Goal: Task Accomplishment & Management: Complete application form

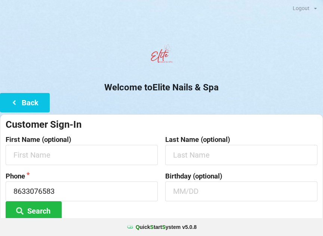
scroll to position [97, 0]
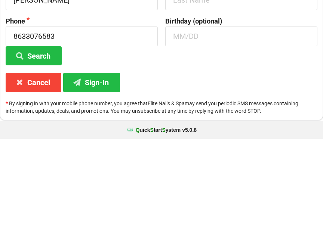
type input "[PERSON_NAME]"
click at [184, 87] on input "text" at bounding box center [241, 97] width 152 height 20
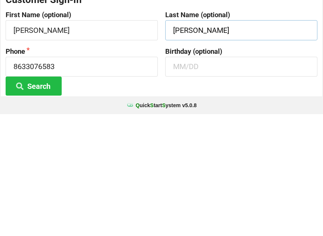
scroll to position [3, 0]
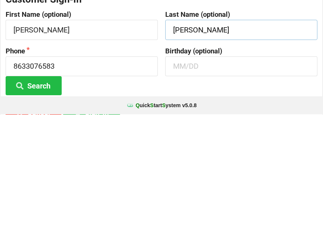
type input "[PERSON_NAME]"
click at [67, 178] on input "8633076583" at bounding box center [82, 188] width 152 height 20
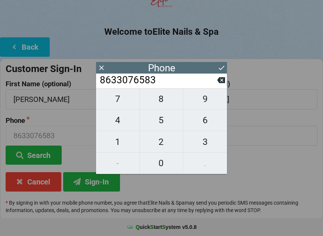
click at [118, 125] on span "4" at bounding box center [117, 120] width 43 height 16
type input "86330765834"
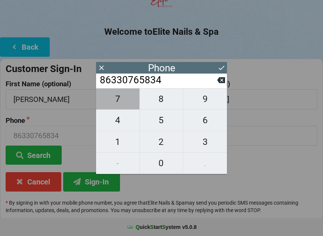
click at [115, 105] on span "7" at bounding box center [117, 99] width 43 height 16
type input "863307658347"
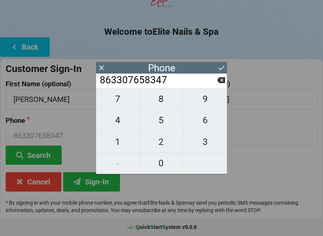
click at [218, 83] on icon at bounding box center [221, 80] width 8 height 6
click at [217, 86] on input "86330765834" at bounding box center [158, 80] width 118 height 12
click at [218, 85] on button at bounding box center [221, 80] width 8 height 10
click at [221, 83] on icon at bounding box center [221, 80] width 8 height 6
click at [222, 85] on button at bounding box center [221, 80] width 8 height 10
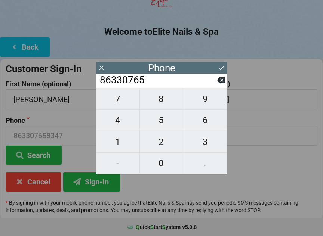
click at [219, 85] on button at bounding box center [221, 80] width 8 height 10
click at [218, 85] on button at bounding box center [221, 80] width 8 height 10
click at [217, 86] on input "863307" at bounding box center [158, 80] width 118 height 12
click at [223, 83] on icon at bounding box center [221, 80] width 8 height 6
click at [217, 83] on icon at bounding box center [221, 80] width 8 height 6
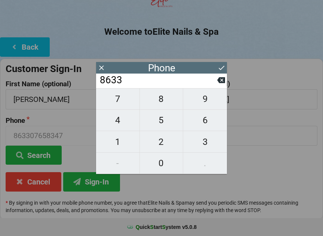
click at [217, 84] on input "8633" at bounding box center [158, 80] width 118 height 12
click at [216, 86] on input "8633" at bounding box center [158, 80] width 118 height 12
click at [215, 84] on input "8633" at bounding box center [158, 80] width 118 height 12
click at [217, 85] on input "8633" at bounding box center [158, 80] width 118 height 12
click at [212, 86] on input "8633" at bounding box center [158, 80] width 118 height 12
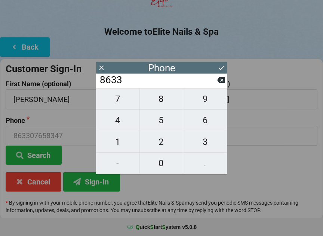
click at [216, 86] on input "8633" at bounding box center [158, 80] width 118 height 12
click at [221, 80] on icon at bounding box center [221, 80] width 8 height 6
click at [219, 83] on icon at bounding box center [221, 80] width 8 height 6
click at [214, 83] on input "86" at bounding box center [158, 80] width 118 height 12
click at [213, 84] on input "86" at bounding box center [158, 80] width 118 height 12
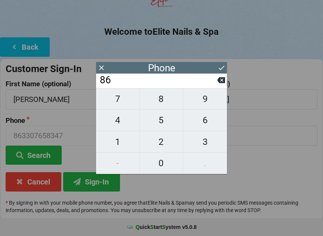
click at [215, 85] on input "86" at bounding box center [158, 80] width 118 height 12
click at [219, 83] on icon at bounding box center [221, 80] width 8 height 6
type input "8"
click at [214, 85] on input "8" at bounding box center [158, 80] width 118 height 12
click at [221, 81] on icon at bounding box center [221, 80] width 8 height 6
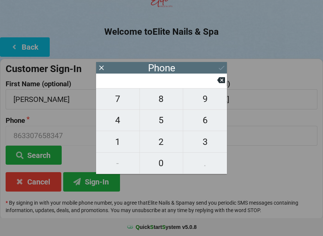
click at [116, 126] on span "4" at bounding box center [117, 120] width 43 height 16
type input "4"
click at [115, 144] on span "1" at bounding box center [117, 142] width 43 height 16
type input "41"
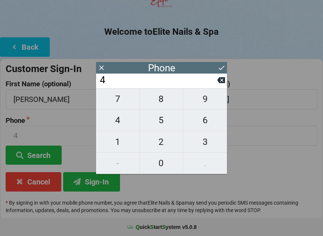
type input "41"
click at [201, 100] on span "9" at bounding box center [205, 99] width 44 height 16
type input "419"
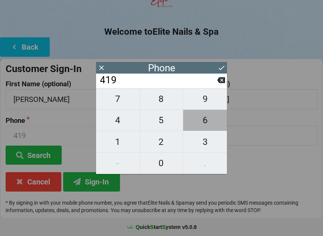
click at [201, 123] on span "6" at bounding box center [205, 120] width 44 height 16
type input "4196"
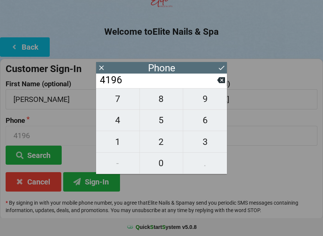
click at [205, 99] on span "9" at bounding box center [205, 99] width 44 height 16
type input "41969"
click at [209, 99] on span "9" at bounding box center [205, 99] width 44 height 16
type input "419699"
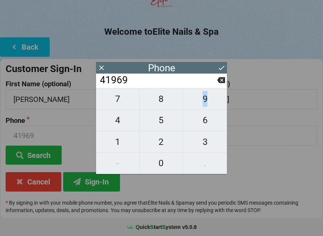
type input "419699"
click at [208, 98] on span "9" at bounding box center [205, 99] width 44 height 16
type input "4196999"
click at [117, 125] on span "4" at bounding box center [117, 120] width 43 height 16
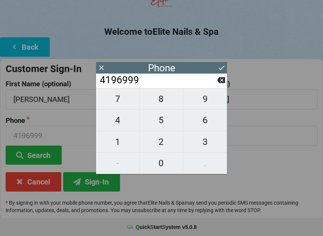
type input "41969994"
click at [119, 99] on span "7" at bounding box center [117, 99] width 43 height 16
type input "419699947"
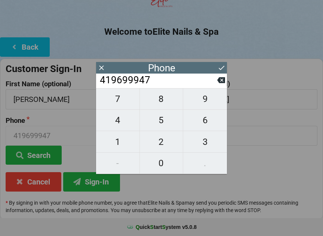
click at [221, 65] on icon at bounding box center [221, 68] width 8 height 8
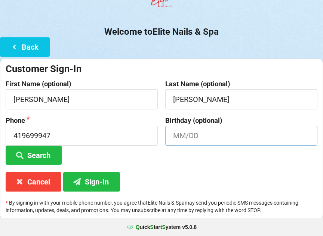
click at [191, 137] on input "text" at bounding box center [241, 136] width 152 height 20
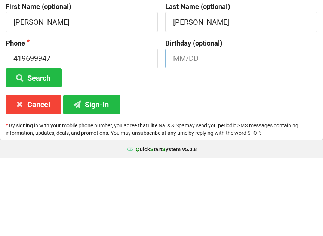
type input "O"
click at [88, 173] on button "Sign-In" at bounding box center [91, 182] width 57 height 19
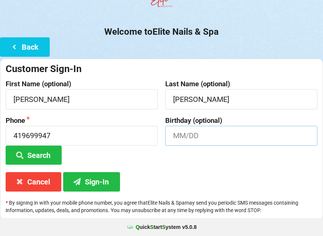
click at [182, 134] on input "text" at bounding box center [241, 136] width 152 height 20
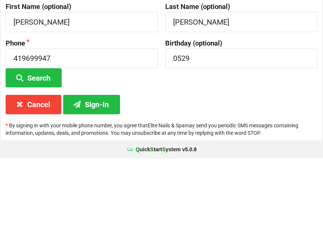
click at [97, 173] on button "Sign-In" at bounding box center [91, 182] width 57 height 19
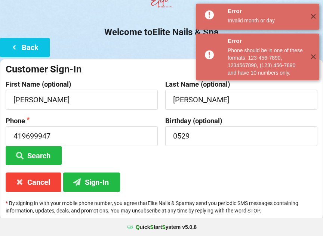
scroll to position [56, 0]
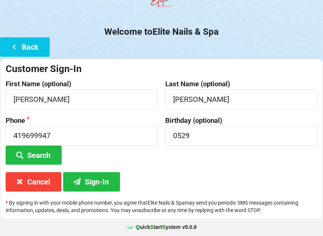
click at [31, 152] on button "Search" at bounding box center [34, 155] width 56 height 19
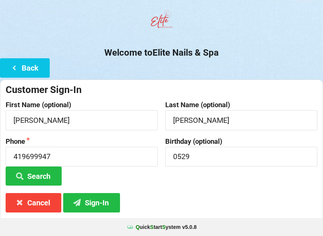
scroll to position [35, 0]
click at [99, 202] on button "Sign-In" at bounding box center [91, 202] width 57 height 19
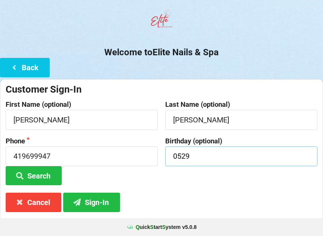
click at [200, 149] on input "0529" at bounding box center [241, 156] width 152 height 20
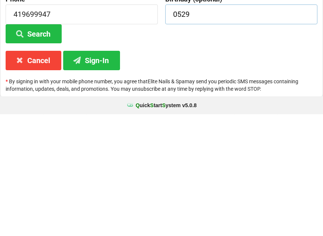
scroll to position [56, 0]
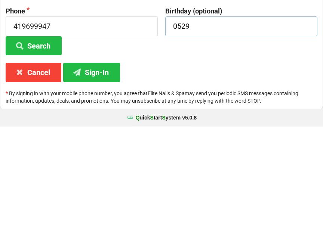
click at [199, 126] on input "0529" at bounding box center [241, 136] width 152 height 20
click at [208, 126] on input "0529" at bounding box center [241, 136] width 152 height 20
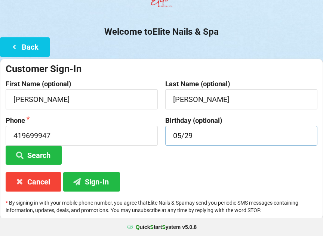
type input "05/29"
click at [93, 180] on button "Sign-In" at bounding box center [91, 181] width 57 height 19
click at [65, 131] on input "419699947" at bounding box center [82, 136] width 152 height 20
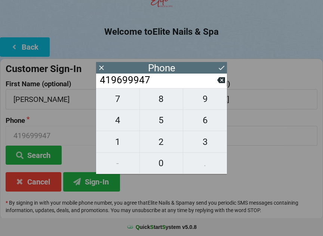
click at [221, 83] on icon at bounding box center [221, 80] width 8 height 6
click at [223, 82] on icon at bounding box center [221, 80] width 8 height 8
click at [221, 82] on icon at bounding box center [221, 80] width 8 height 8
click at [218, 81] on icon at bounding box center [221, 80] width 8 height 6
click at [219, 83] on icon at bounding box center [221, 80] width 8 height 6
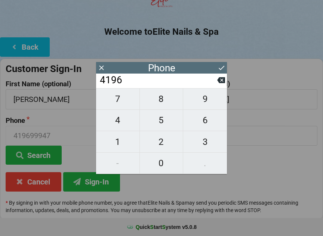
click at [218, 84] on icon at bounding box center [221, 80] width 8 height 8
type input "419"
click at [205, 121] on span "6" at bounding box center [205, 120] width 44 height 16
type input "4196"
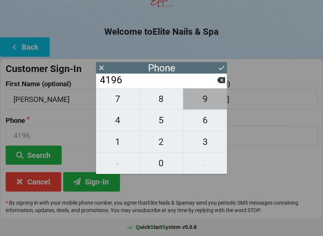
click at [205, 102] on span "9" at bounding box center [205, 99] width 44 height 16
type input "41969"
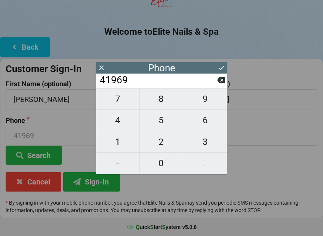
click at [207, 101] on span "9" at bounding box center [205, 99] width 44 height 16
type input "419699"
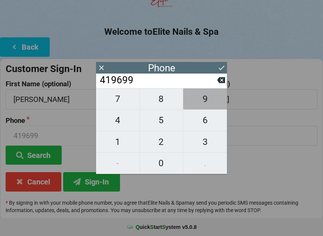
click at [208, 100] on span "9" at bounding box center [205, 99] width 44 height 16
type input "4196999"
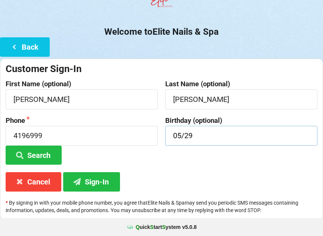
click at [266, 137] on input "05/29" at bounding box center [241, 136] width 152 height 20
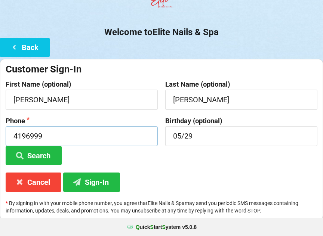
click at [87, 136] on input "4196999" at bounding box center [82, 136] width 152 height 20
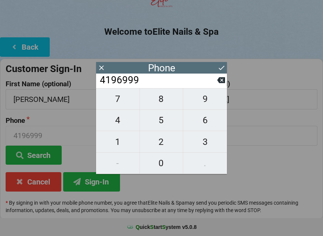
click at [153, 82] on input "4196999" at bounding box center [158, 80] width 118 height 12
click at [118, 121] on span "4" at bounding box center [117, 120] width 43 height 16
type input "41969994"
click at [116, 101] on span "7" at bounding box center [117, 99] width 43 height 16
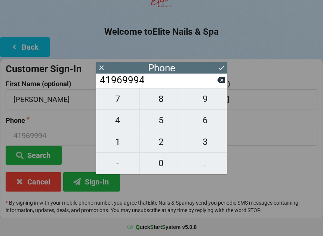
type input "419699947"
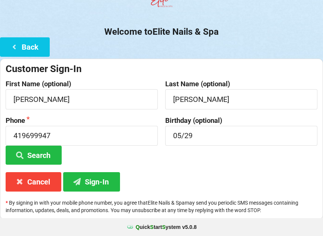
click at [226, 195] on div "Customer Sign-In First Name (optional) [PERSON_NAME] Last Name (optional) [PERS…" at bounding box center [161, 139] width 323 height 161
click at [99, 175] on button "Sign-In" at bounding box center [91, 181] width 57 height 19
click at [85, 136] on input "419699947" at bounding box center [82, 136] width 152 height 20
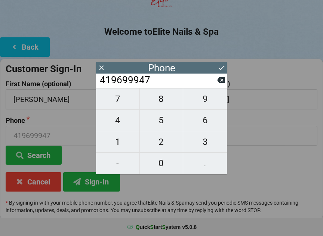
click at [220, 84] on icon at bounding box center [221, 80] width 8 height 8
click at [219, 83] on icon at bounding box center [221, 80] width 8 height 6
type input "419699"
click at [207, 104] on span "9" at bounding box center [205, 99] width 44 height 16
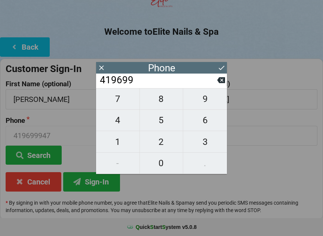
type input "4196999"
click at [205, 102] on span "9" at bounding box center [205, 99] width 44 height 16
type input "41969999"
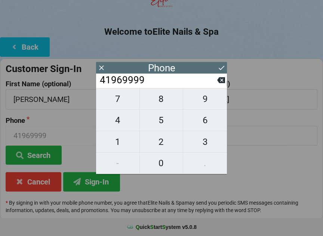
click at [116, 121] on span "4" at bounding box center [117, 120] width 43 height 16
type input "419699994"
click at [115, 102] on span "7" at bounding box center [117, 99] width 43 height 16
type input "4196999947"
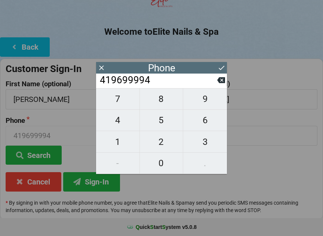
type input "4196999947"
click at [260, 186] on div "Customer Sign-In First Name (optional) [PERSON_NAME] Last Name (optional) [PERS…" at bounding box center [161, 139] width 323 height 161
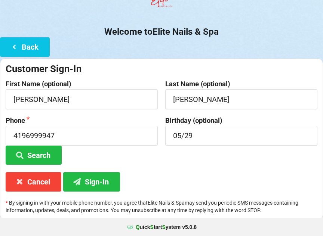
click at [101, 181] on button "Sign-In" at bounding box center [91, 181] width 57 height 19
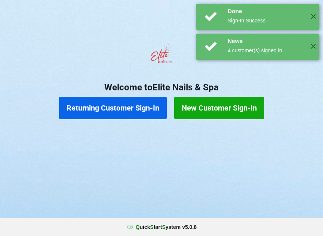
scroll to position [0, 0]
